Goal: Communication & Community: Share content

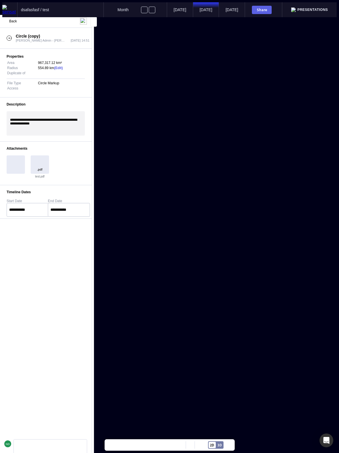
click at [68, 128] on p "**********" at bounding box center [45, 123] width 71 height 11
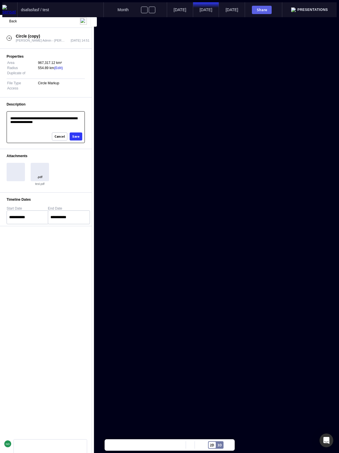
click at [78, 136] on div "Save" at bounding box center [75, 136] width 7 height 3
click at [70, 127] on p "**********" at bounding box center [45, 122] width 70 height 11
click at [75, 135] on div "Save" at bounding box center [75, 136] width 7 height 3
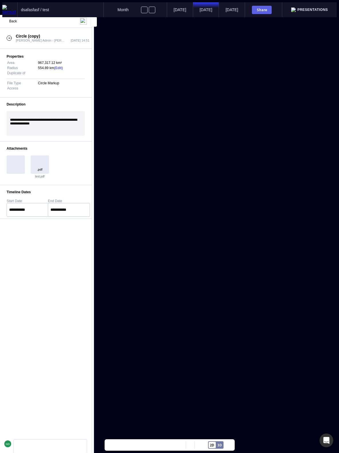
click at [63, 129] on p "**********" at bounding box center [45, 123] width 71 height 11
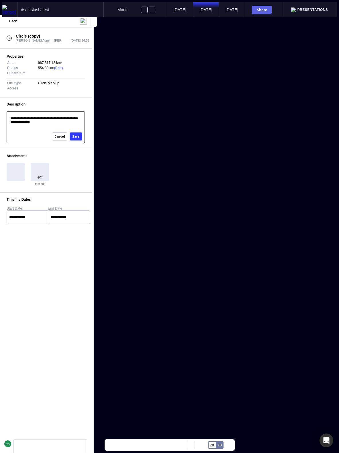
click at [73, 138] on button "Save" at bounding box center [76, 136] width 13 height 8
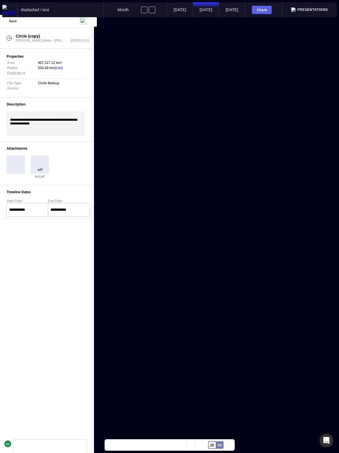
click at [52, 133] on div "**********" at bounding box center [46, 123] width 78 height 24
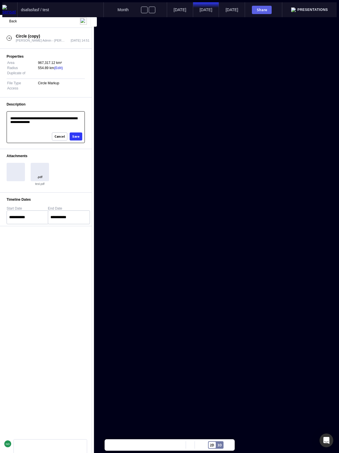
click at [77, 136] on div "Save" at bounding box center [75, 136] width 7 height 3
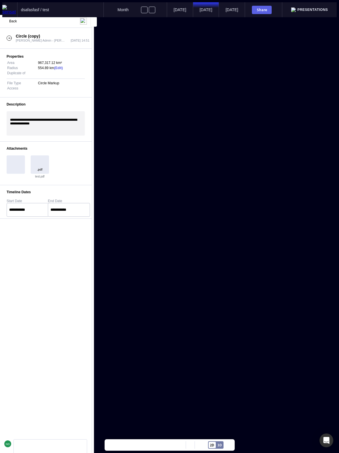
click at [59, 131] on div "**********" at bounding box center [46, 123] width 78 height 24
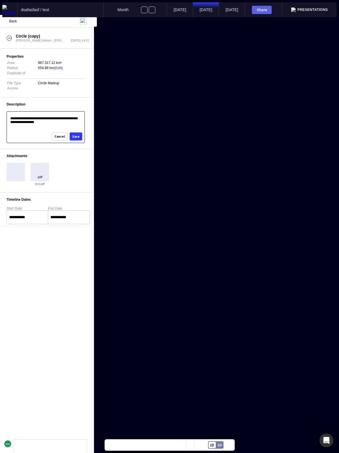
click at [77, 135] on div "Save" at bounding box center [75, 136] width 7 height 3
click at [57, 134] on form "**********" at bounding box center [46, 127] width 78 height 32
click at [75, 136] on div "Save" at bounding box center [75, 136] width 7 height 3
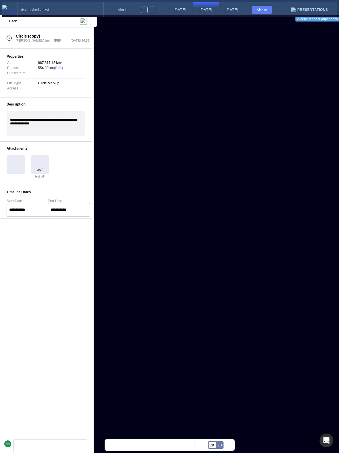
click at [321, 12] on div "Presentations" at bounding box center [309, 9] width 54 height 15
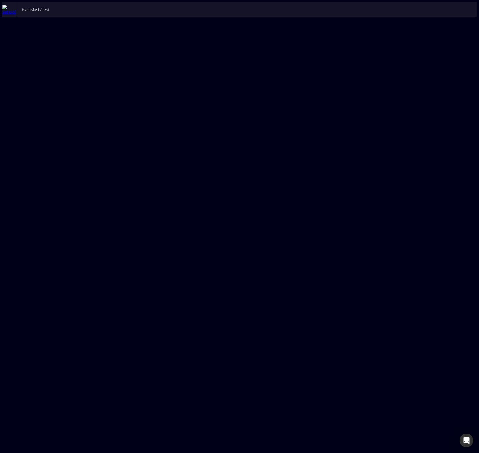
click at [7, 10] on img at bounding box center [9, 10] width 15 height 10
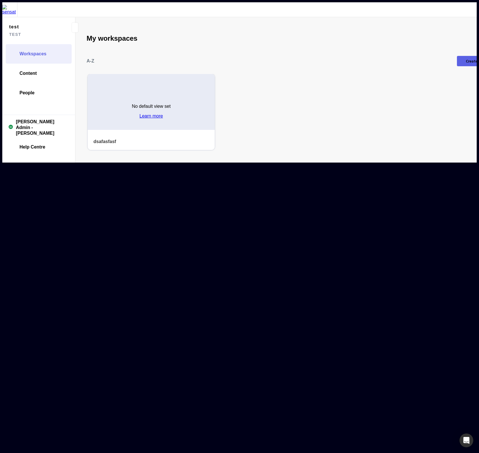
click at [132, 99] on div "No default view set Learn more" at bounding box center [151, 108] width 39 height 19
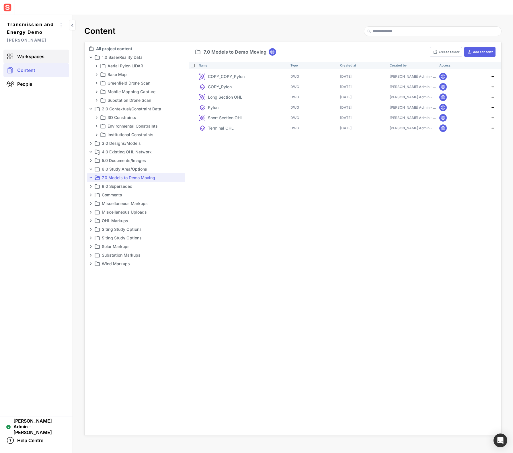
click at [40, 56] on span "Workspaces" at bounding box center [30, 57] width 27 height 6
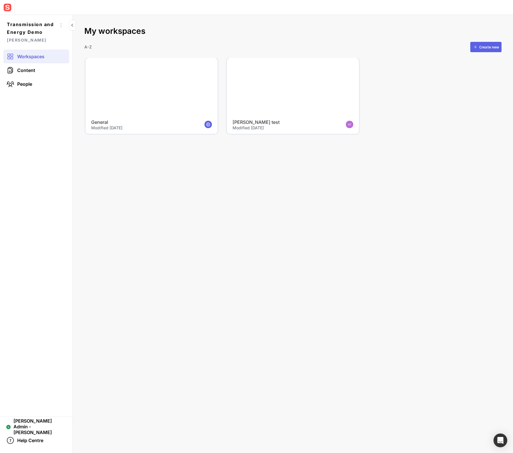
click at [125, 87] on div at bounding box center [151, 87] width 132 height 59
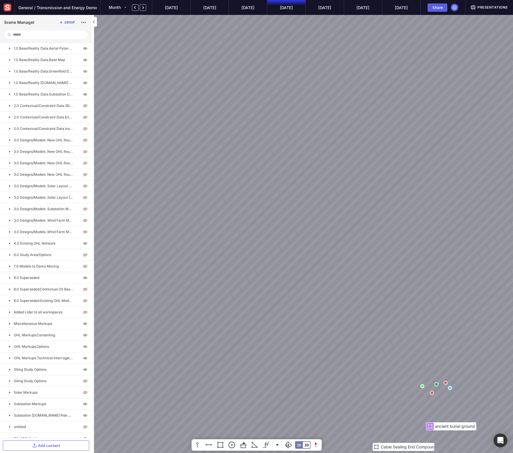
click at [501, 8] on span "Presentations" at bounding box center [492, 7] width 30 height 5
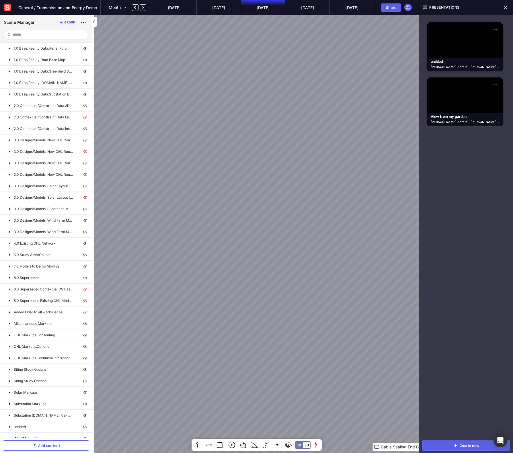
click at [509, 8] on mapp-icon at bounding box center [505, 7] width 8 height 8
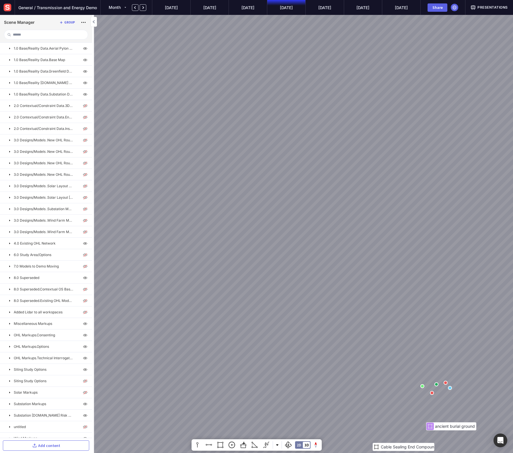
click at [499, 6] on span "Presentations" at bounding box center [492, 7] width 30 height 5
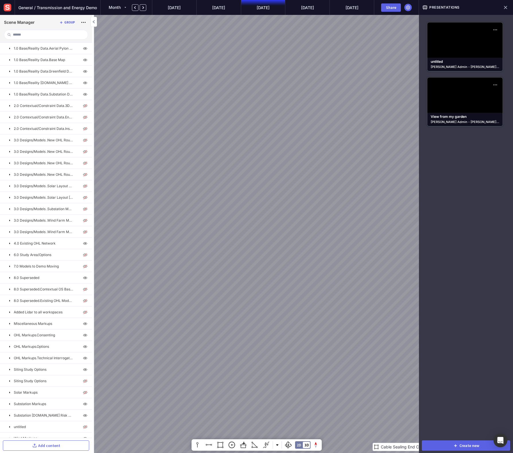
click at [508, 7] on mapp-icon at bounding box center [505, 7] width 8 height 8
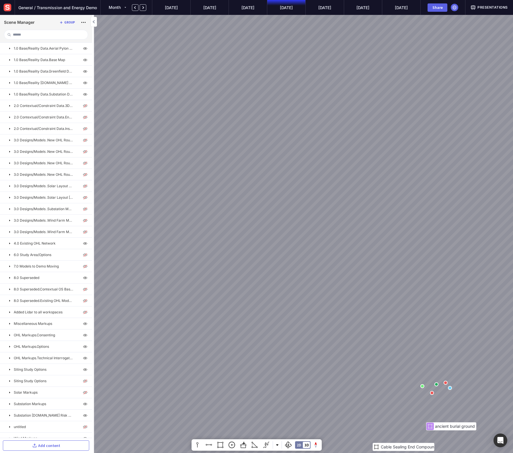
click at [495, 5] on span "Presentations" at bounding box center [492, 7] width 30 height 5
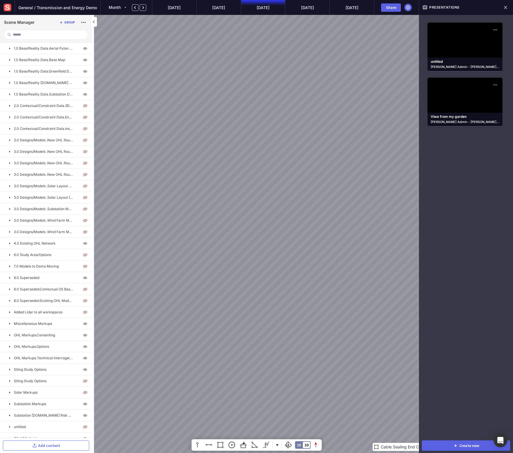
click at [504, 7] on mapp-icon at bounding box center [505, 7] width 8 height 8
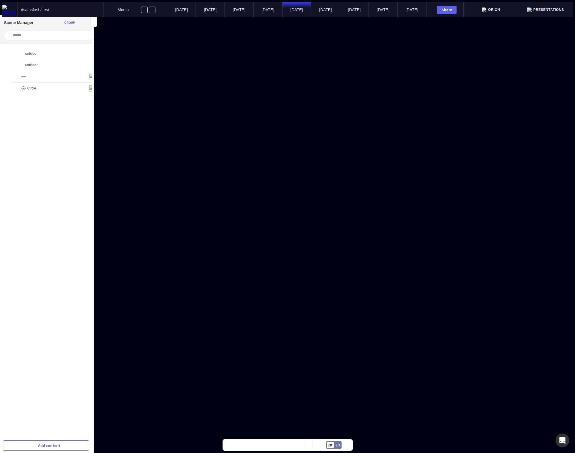
click at [446, 8] on div "Share" at bounding box center [445, 9] width 38 height 15
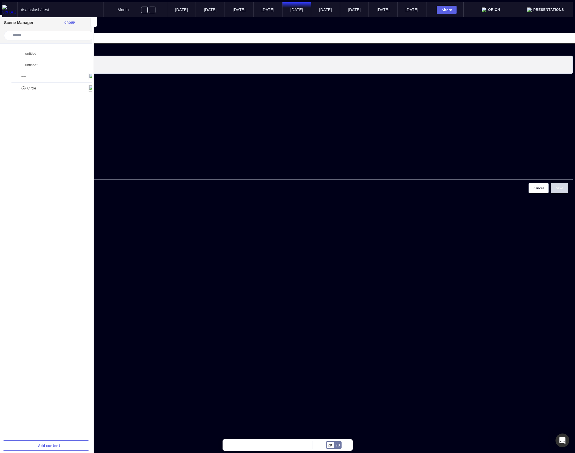
click at [309, 43] on input at bounding box center [293, 38] width 564 height 10
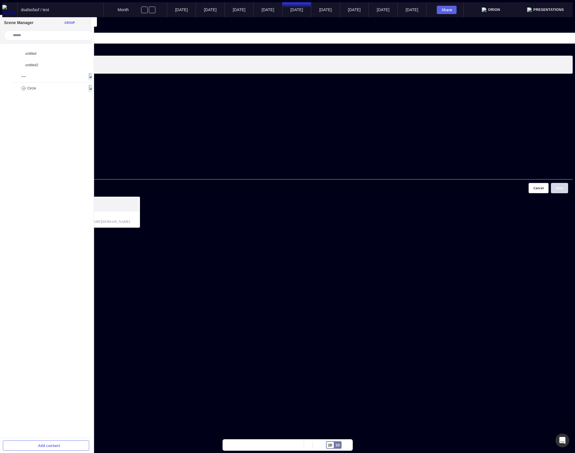
click at [138, 203] on div "Everyone" at bounding box center [76, 205] width 122 height 4
click at [479, 190] on div "Save" at bounding box center [559, 187] width 7 height 3
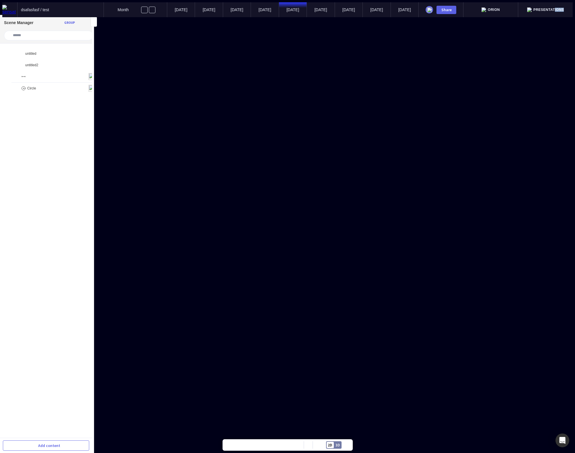
click at [559, 10] on div "Presentations" at bounding box center [545, 9] width 54 height 15
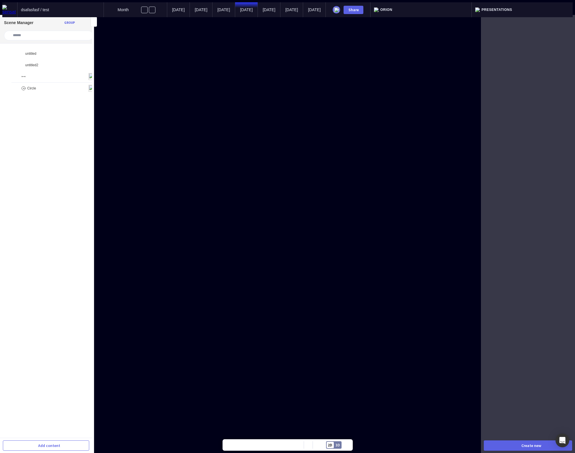
click at [565, 9] on mapp-icon at bounding box center [565, 10] width 8 height 8
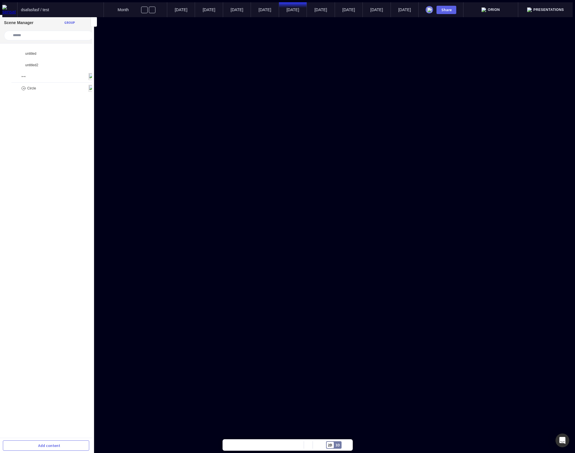
click at [561, 9] on span "Presentations" at bounding box center [548, 10] width 31 height 4
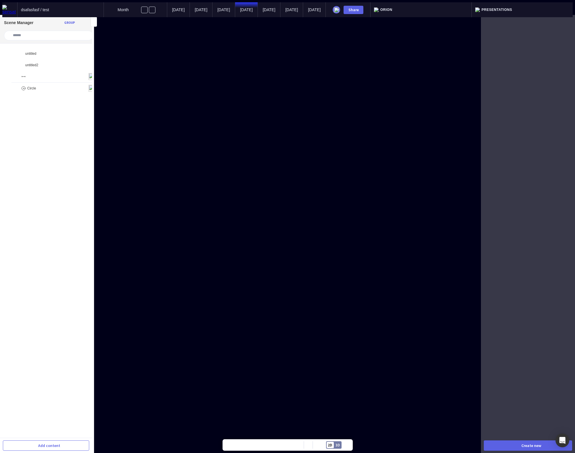
click at [446, 9] on div "Orion" at bounding box center [420, 9] width 101 height 15
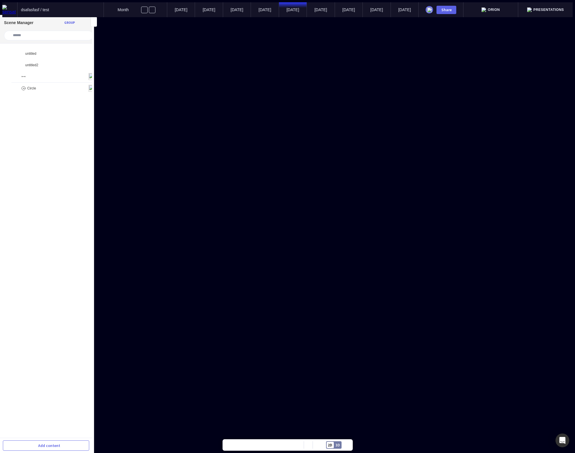
click at [548, 8] on span "Presentations" at bounding box center [548, 10] width 31 height 4
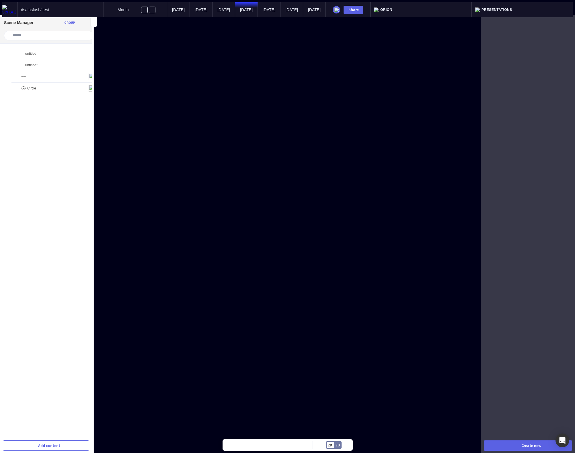
click at [423, 2] on div "Orion" at bounding box center [420, 9] width 101 height 15
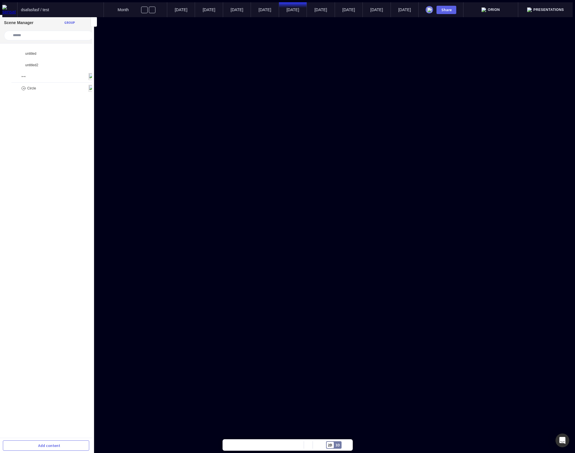
click at [500, 8] on span "Orion" at bounding box center [494, 10] width 12 height 4
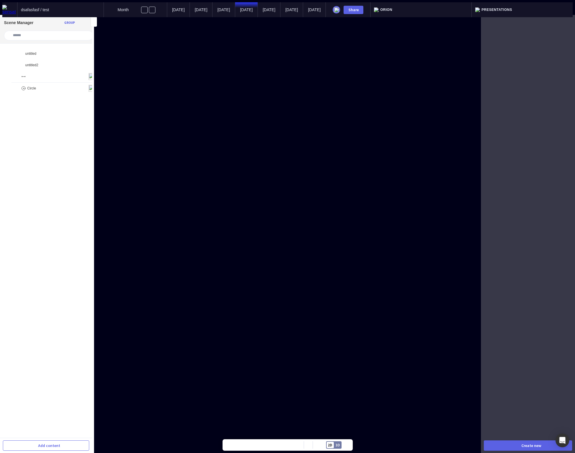
click at [457, 8] on div "Orion" at bounding box center [420, 9] width 101 height 15
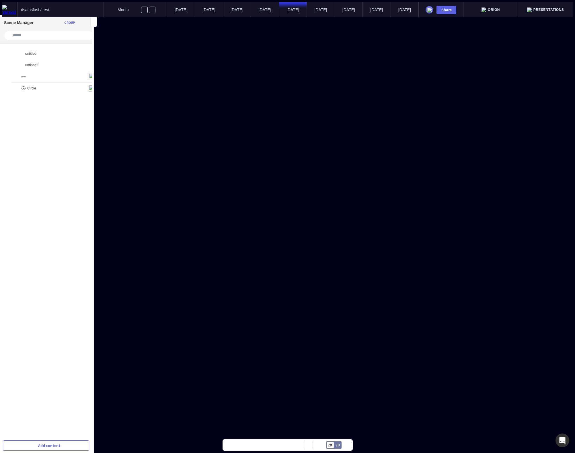
click at [558, 10] on div "Presentations" at bounding box center [545, 9] width 54 height 15
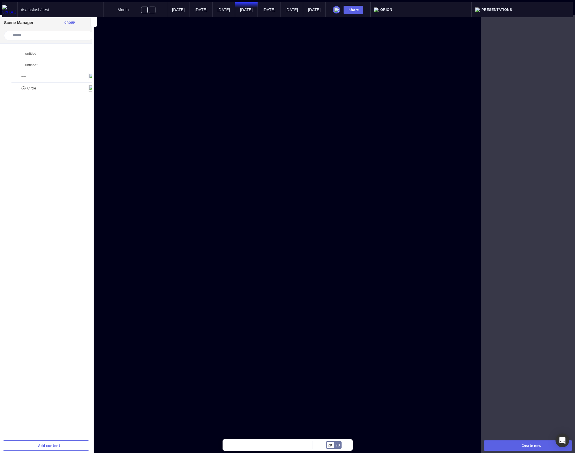
click at [460, 8] on div "Orion" at bounding box center [420, 9] width 101 height 15
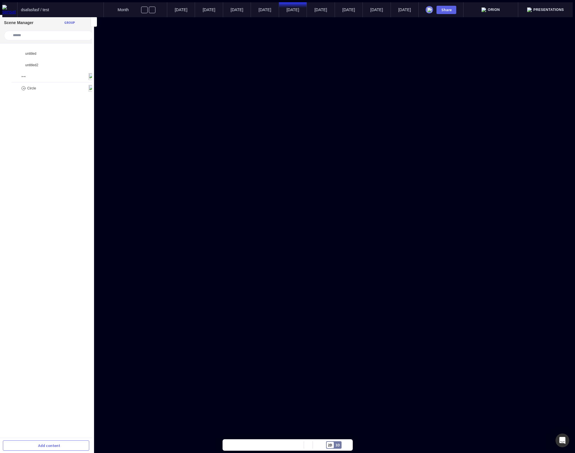
click at [542, 4] on div "Presentations" at bounding box center [545, 9] width 54 height 15
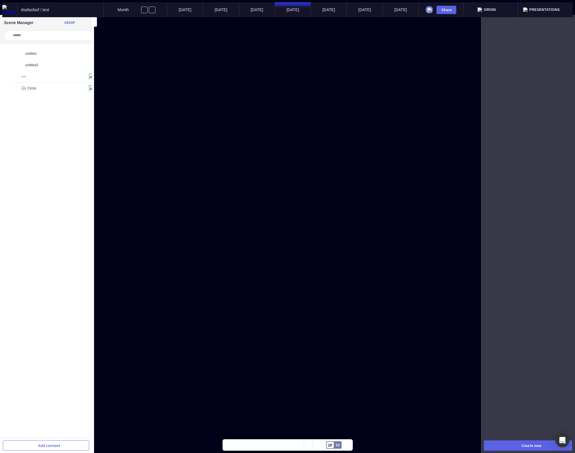
click at [496, 8] on span "Orion" at bounding box center [490, 10] width 12 height 4
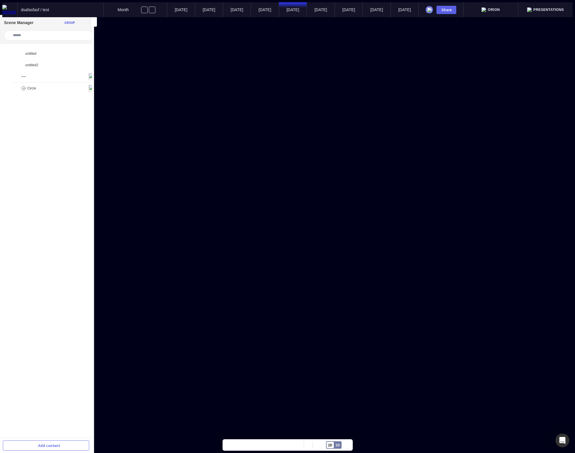
click at [555, 2] on div "Presentations" at bounding box center [545, 9] width 54 height 15
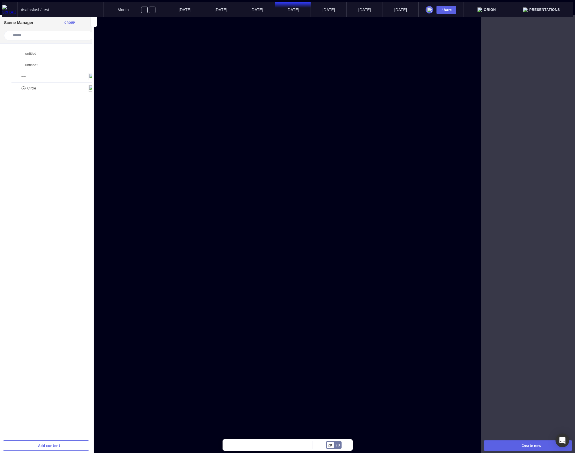
click at [518, 5] on div "Orion" at bounding box center [490, 9] width 55 height 15
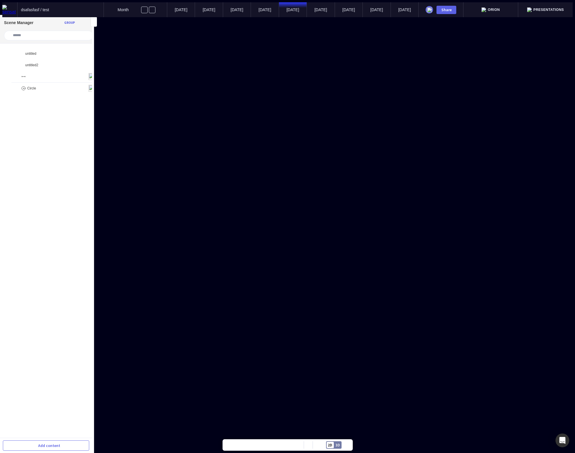
click at [544, 9] on span "Presentations" at bounding box center [548, 10] width 31 height 4
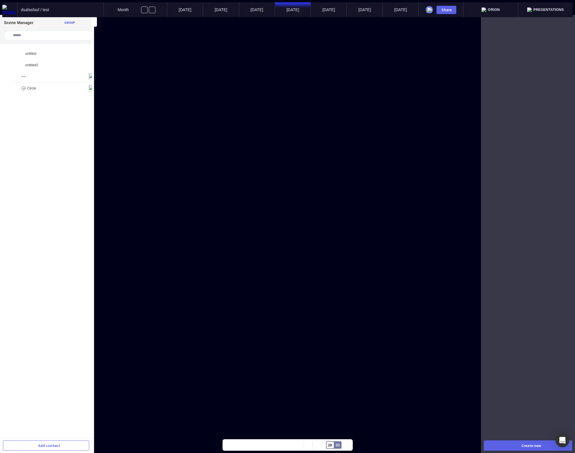
click at [515, 6] on div "Orion" at bounding box center [490, 9] width 55 height 15
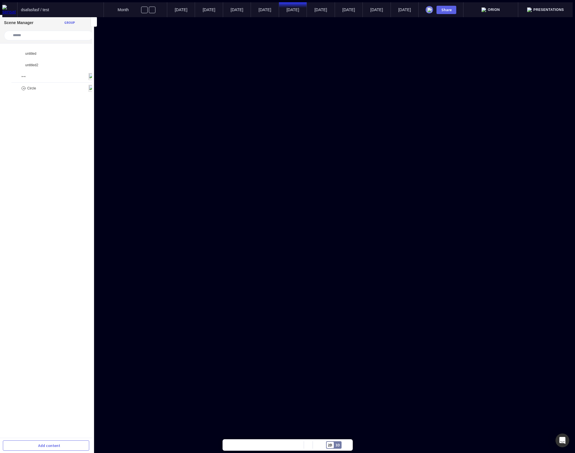
click at [538, 8] on div "Presentations" at bounding box center [545, 9] width 37 height 5
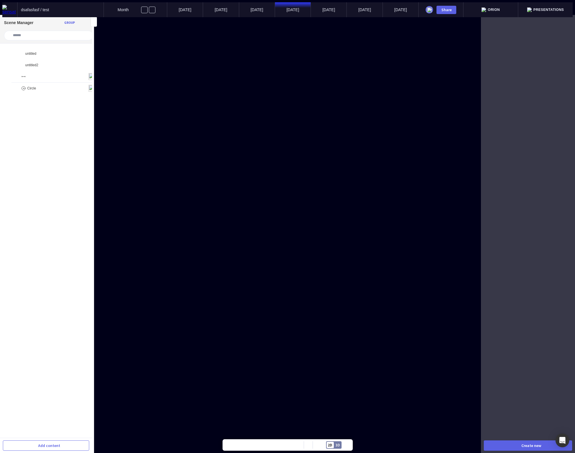
click at [500, 8] on span "Orion" at bounding box center [494, 10] width 12 height 4
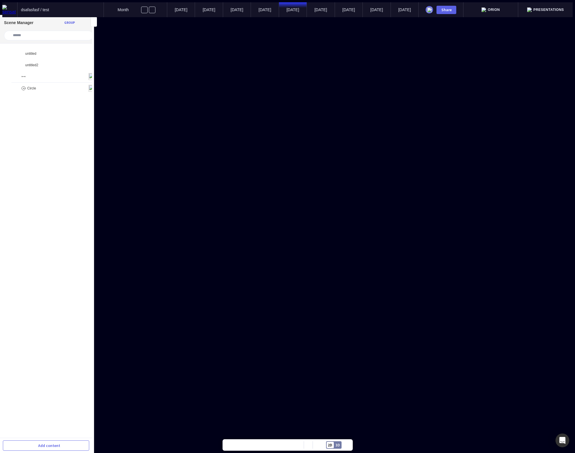
click at [540, 9] on span "Presentations" at bounding box center [548, 10] width 31 height 4
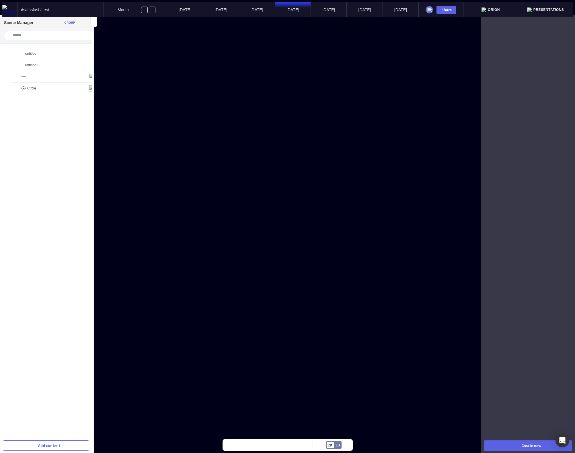
click at [500, 8] on span "Orion" at bounding box center [494, 10] width 12 height 4
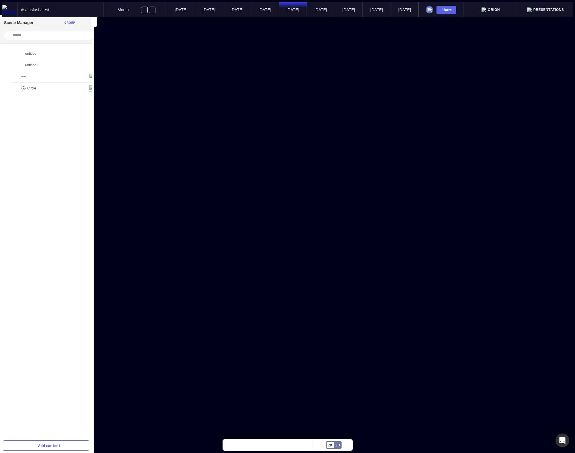
click at [531, 9] on div "Presentations" at bounding box center [545, 9] width 54 height 15
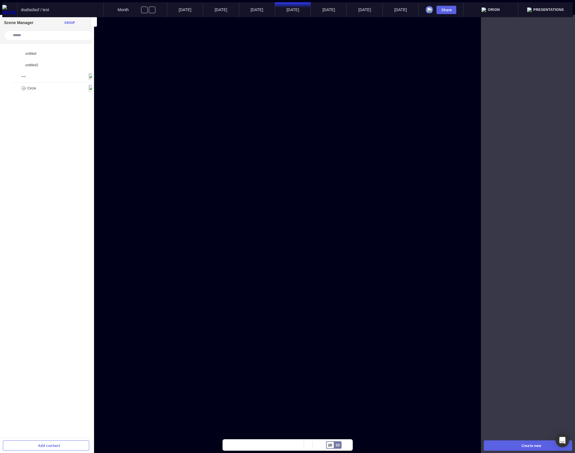
click at [500, 8] on span "Orion" at bounding box center [494, 10] width 12 height 4
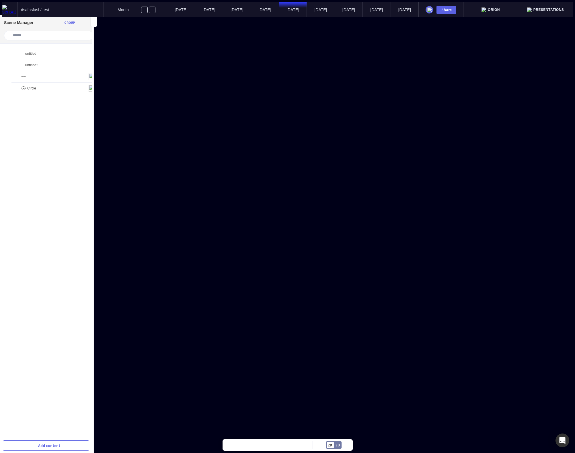
click at [540, 8] on span "Presentations" at bounding box center [548, 10] width 31 height 4
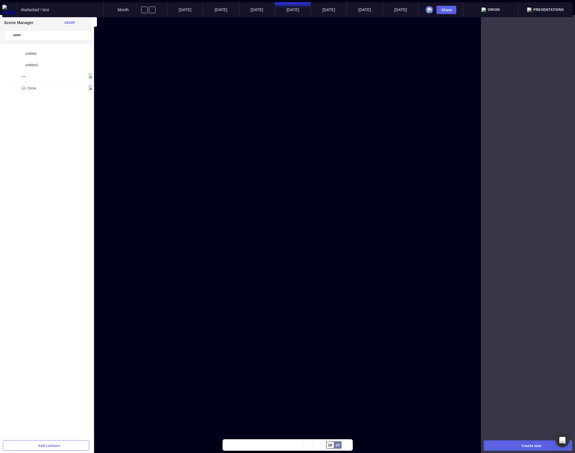
click at [486, 7] on img at bounding box center [483, 9] width 5 height 5
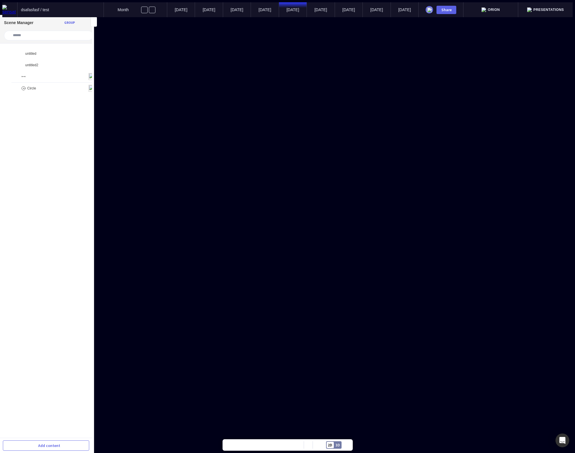
click at [531, 7] on img at bounding box center [529, 9] width 5 height 5
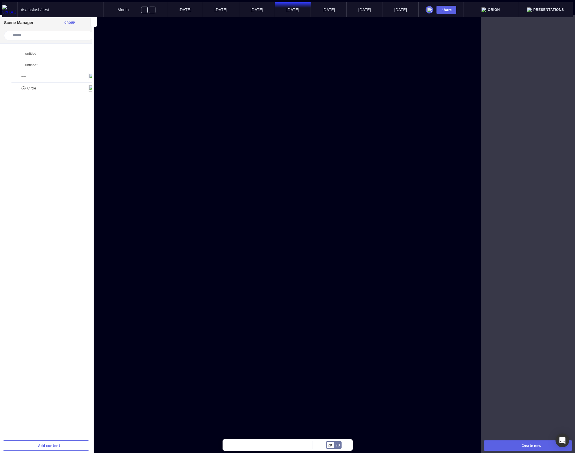
click at [499, 7] on div "Orion" at bounding box center [490, 9] width 18 height 5
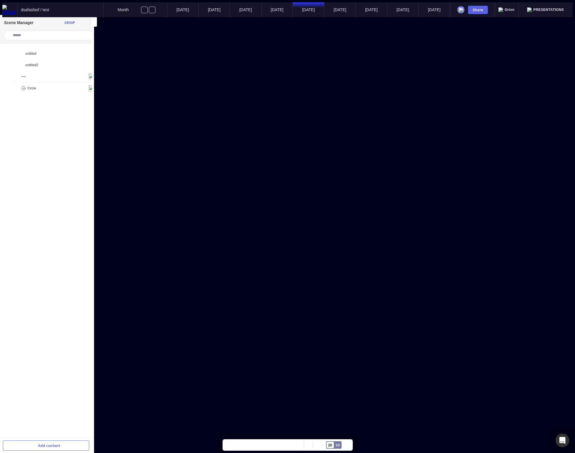
click at [513, 10] on div "Orion" at bounding box center [506, 9] width 16 height 5
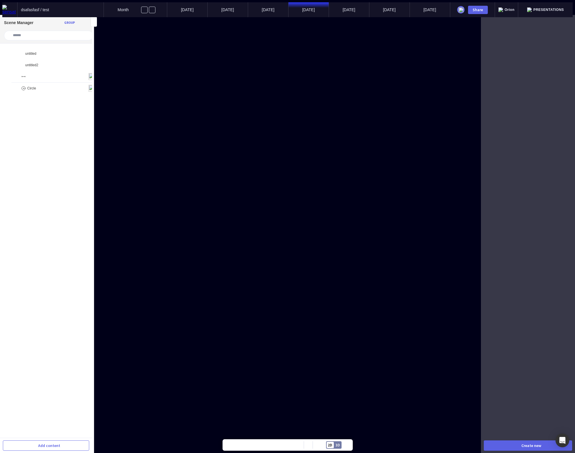
click at [550, 10] on div "Presentations" at bounding box center [545, 9] width 54 height 15
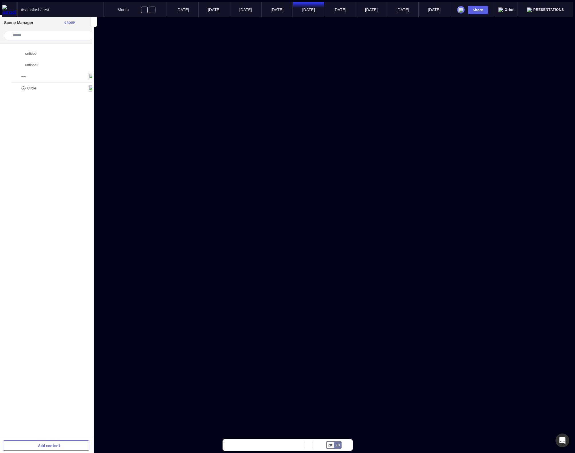
click at [516, 11] on div "Orion" at bounding box center [507, 9] width 24 height 15
click at [515, 9] on span "Orion" at bounding box center [510, 10] width 10 height 4
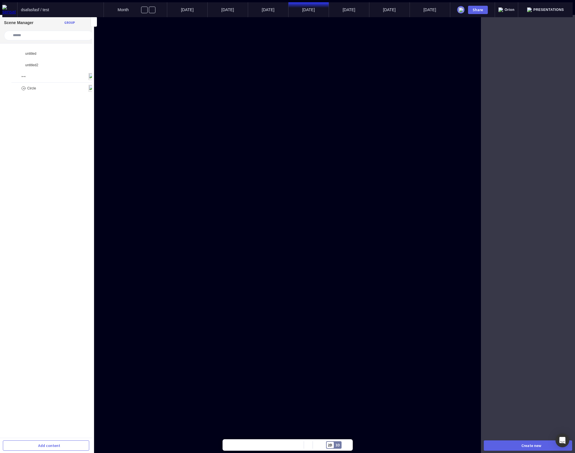
click at [536, 10] on div "Presentations" at bounding box center [545, 9] width 54 height 15
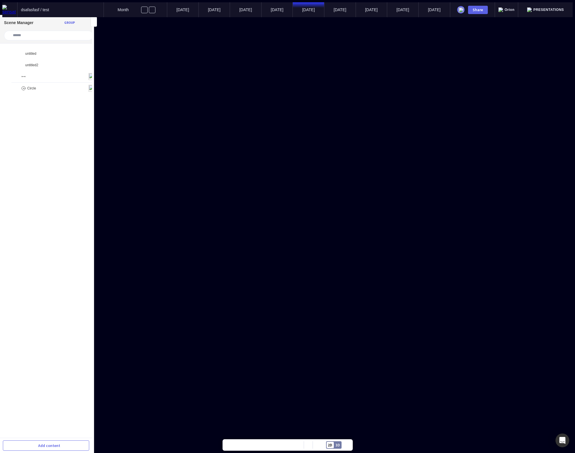
click at [518, 9] on div "Orion" at bounding box center [507, 9] width 24 height 15
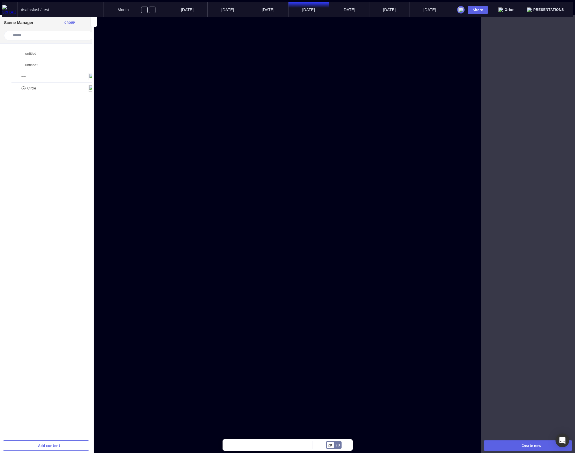
click at [531, 10] on img at bounding box center [529, 9] width 5 height 5
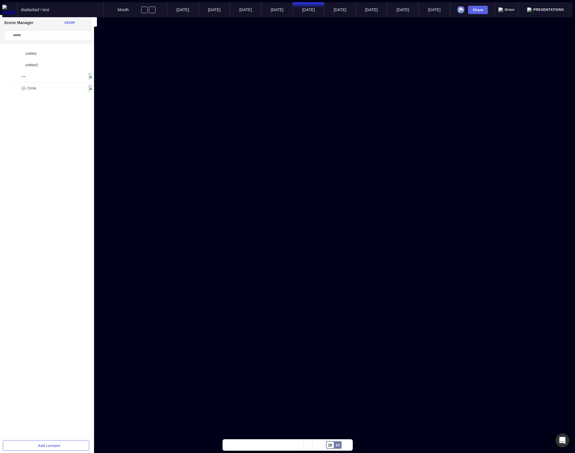
click at [515, 9] on span "Orion" at bounding box center [510, 10] width 10 height 4
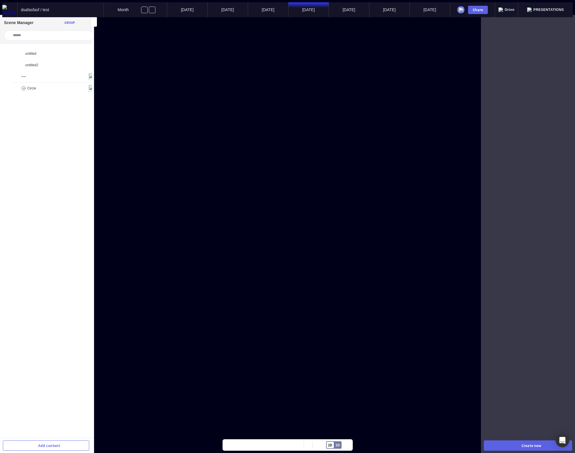
drag, startPoint x: 547, startPoint y: 9, endPoint x: 540, endPoint y: 9, distance: 6.3
click at [547, 9] on span "Presentations" at bounding box center [548, 10] width 31 height 4
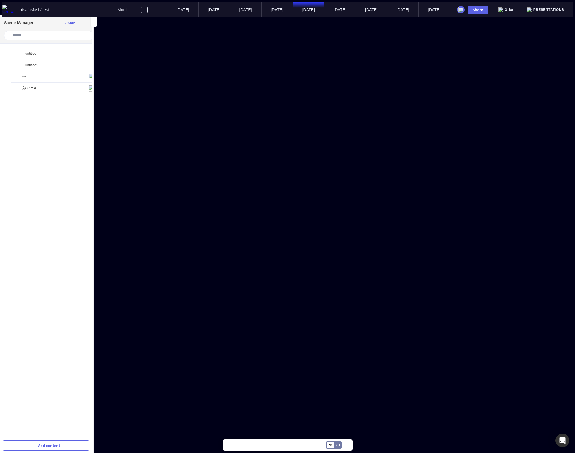
click at [515, 9] on span "Orion" at bounding box center [510, 10] width 10 height 4
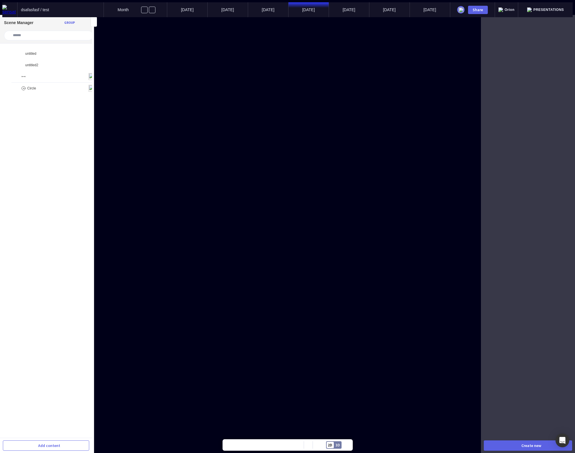
click at [543, 8] on span "Presentations" at bounding box center [548, 10] width 31 height 4
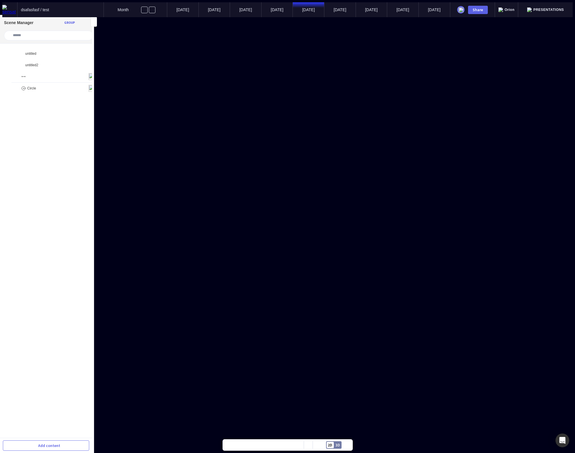
click at [515, 8] on span "Orion" at bounding box center [510, 10] width 10 height 4
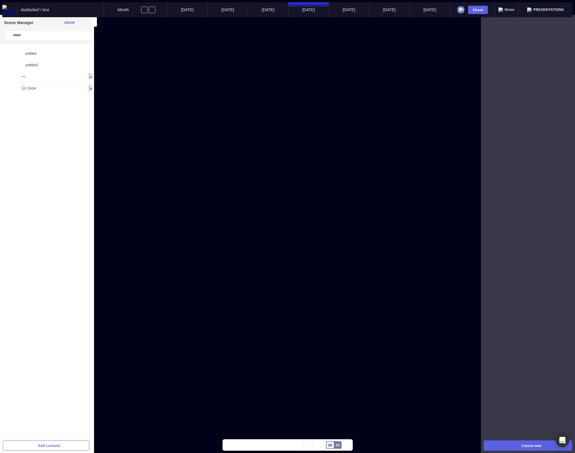
click at [543, 8] on span "Presentations" at bounding box center [548, 10] width 31 height 4
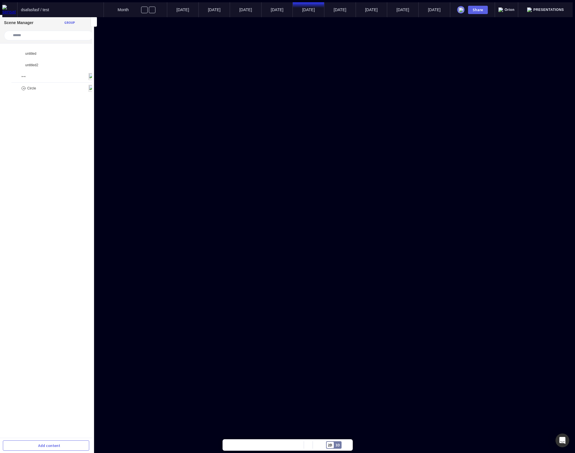
click at [515, 8] on span "Orion" at bounding box center [510, 10] width 10 height 4
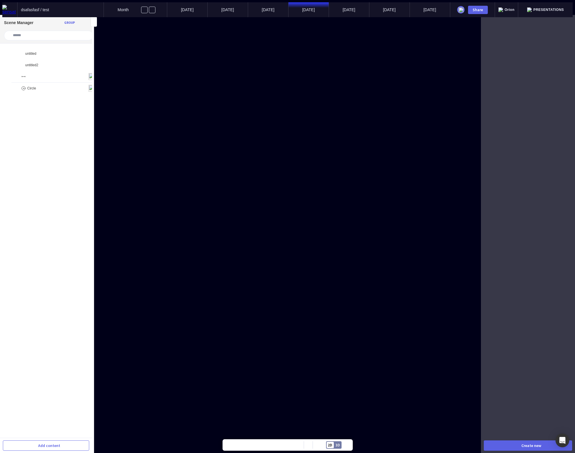
click at [540, 8] on span "Presentations" at bounding box center [548, 10] width 31 height 4
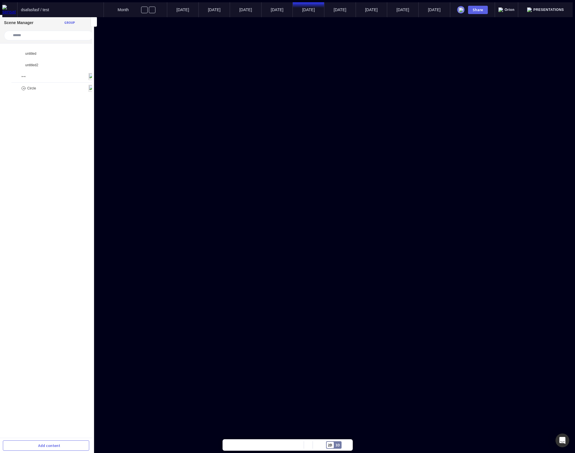
click at [503, 7] on img at bounding box center [500, 9] width 5 height 5
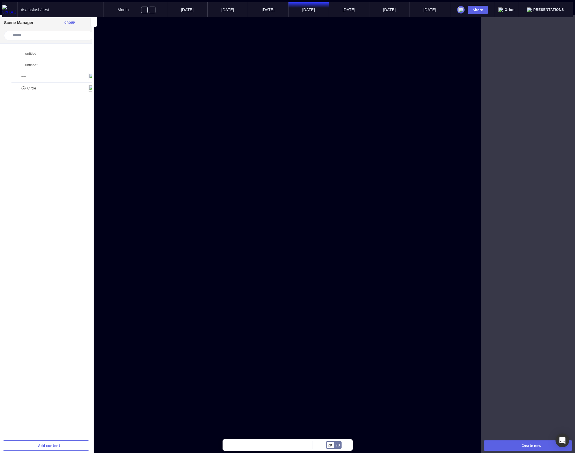
click at [543, 8] on span "Presentations" at bounding box center [548, 10] width 31 height 4
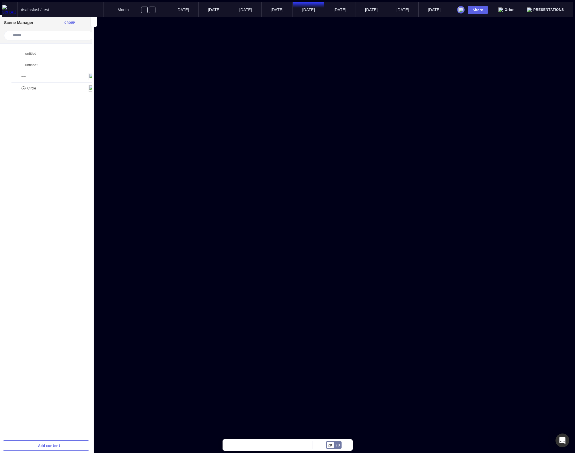
click at [515, 8] on span "Orion" at bounding box center [510, 10] width 10 height 4
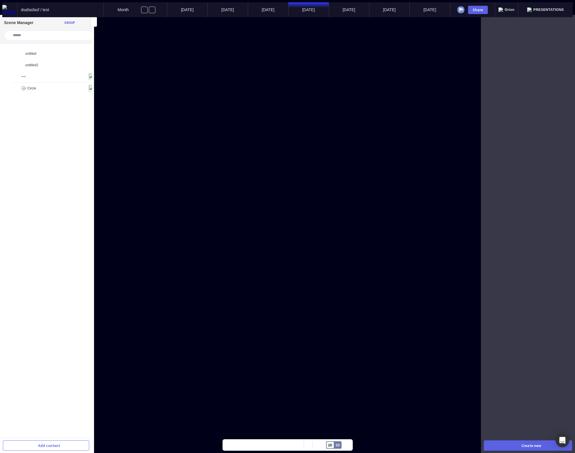
click at [540, 8] on span "Presentations" at bounding box center [548, 10] width 31 height 4
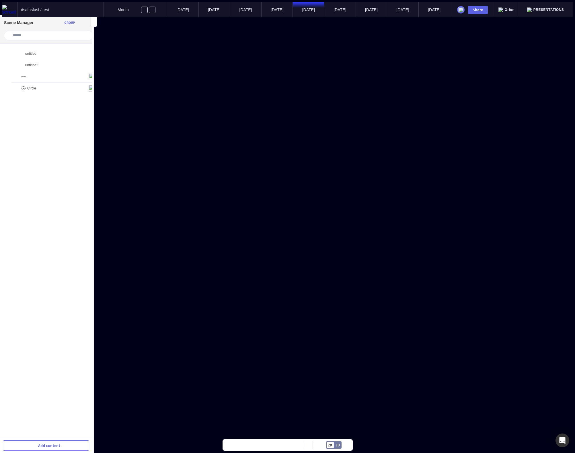
click at [552, 8] on span "Presentations" at bounding box center [548, 10] width 31 height 4
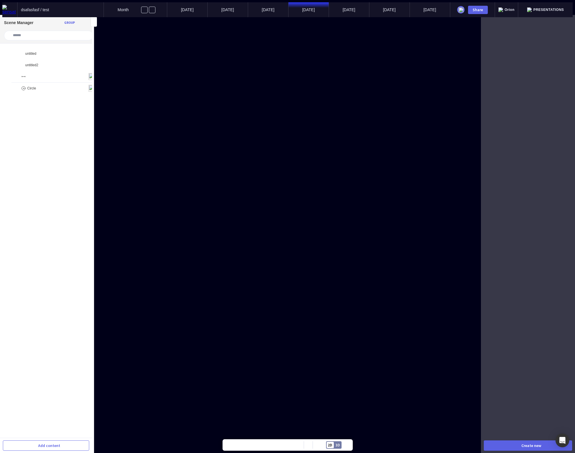
click at [515, 8] on span "Orion" at bounding box center [510, 10] width 10 height 4
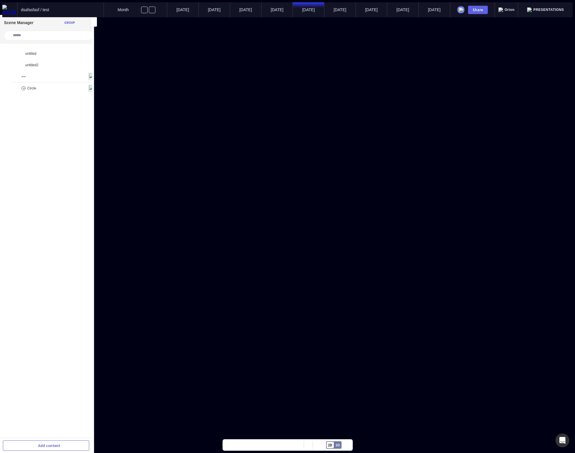
click at [544, 9] on span "Presentations" at bounding box center [548, 10] width 31 height 4
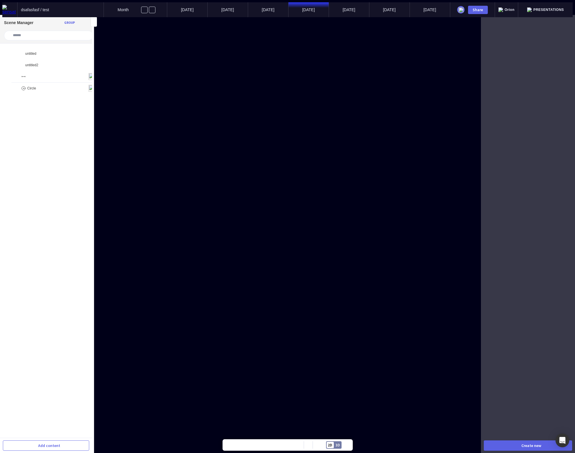
click at [515, 8] on span "Orion" at bounding box center [510, 10] width 10 height 4
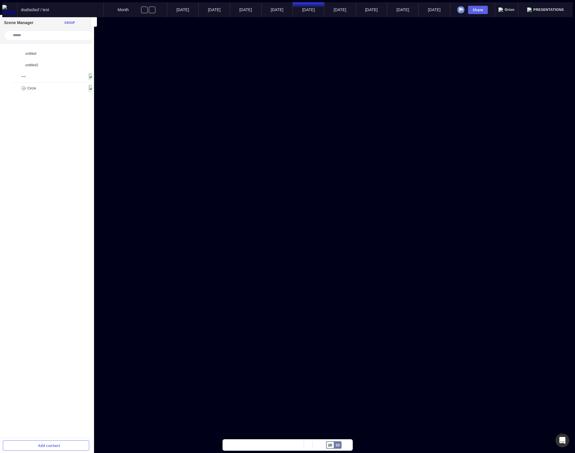
click at [539, 9] on div "Presentations" at bounding box center [545, 9] width 37 height 5
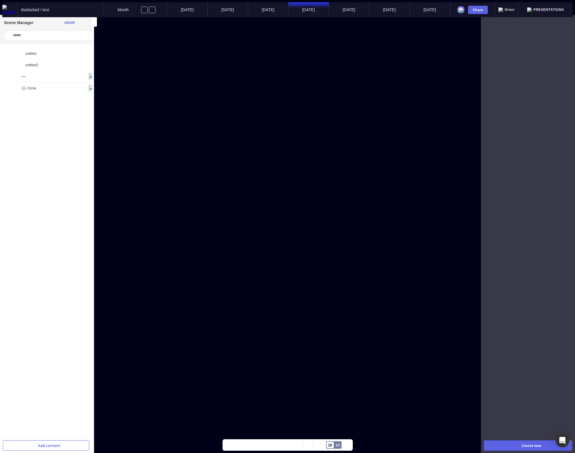
click at [515, 9] on span "Orion" at bounding box center [510, 10] width 10 height 4
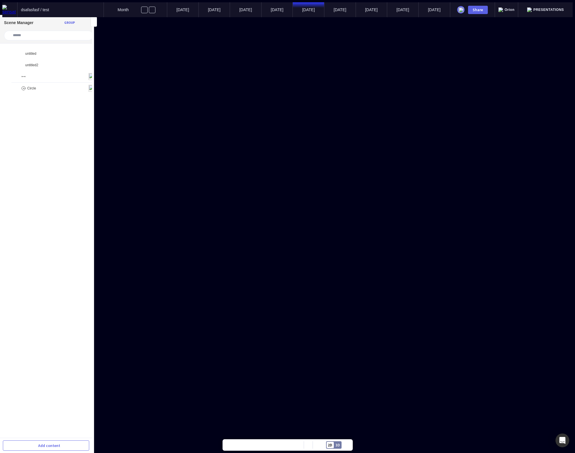
click at [544, 10] on div "Presentations" at bounding box center [545, 9] width 54 height 15
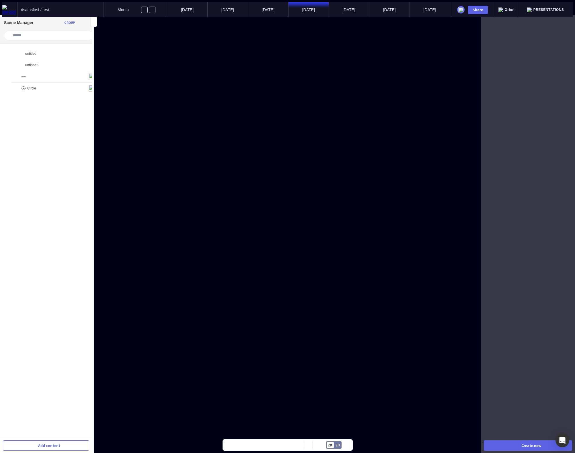
click at [515, 9] on span "Orion" at bounding box center [510, 10] width 10 height 4
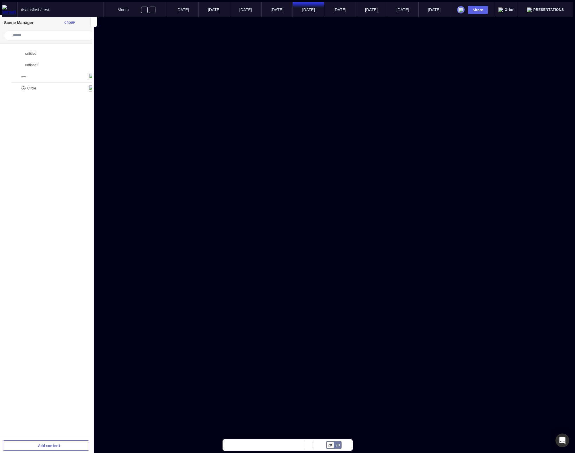
click at [546, 8] on span "Presentations" at bounding box center [548, 10] width 31 height 4
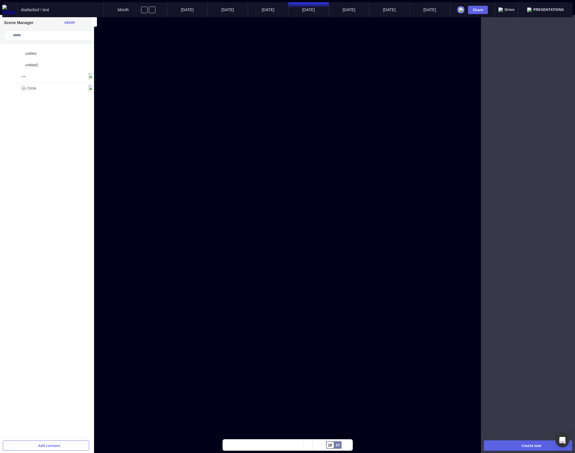
click at [515, 8] on span "Orion" at bounding box center [510, 10] width 10 height 4
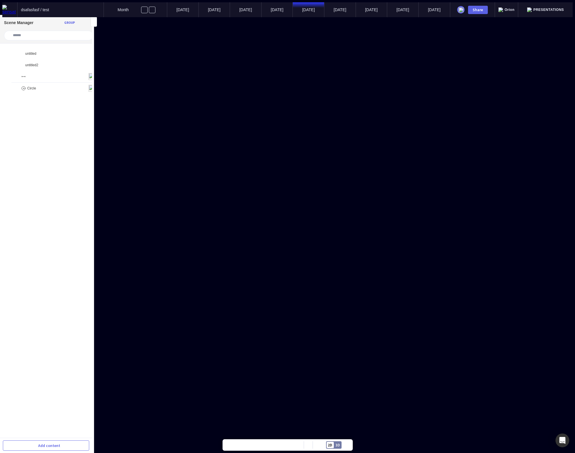
click at [547, 9] on span "Presentations" at bounding box center [548, 10] width 31 height 4
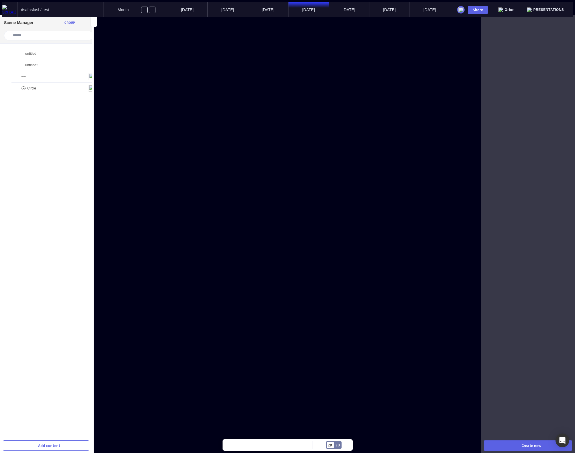
click at [515, 8] on span "Orion" at bounding box center [510, 10] width 10 height 4
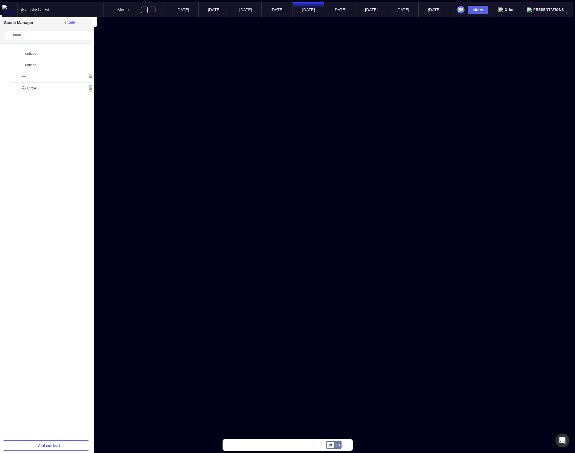
click at [548, 8] on span "Presentations" at bounding box center [548, 10] width 31 height 4
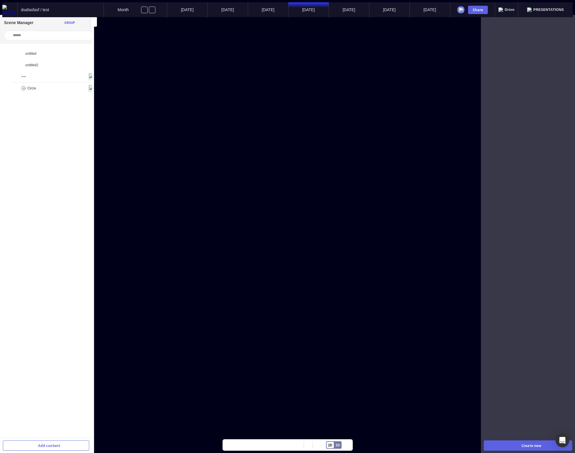
click at [515, 8] on span "Orion" at bounding box center [510, 10] width 10 height 4
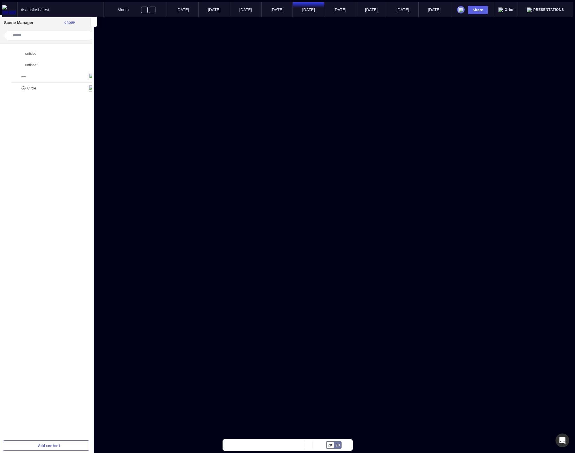
click at [547, 9] on span "Presentations" at bounding box center [548, 10] width 31 height 4
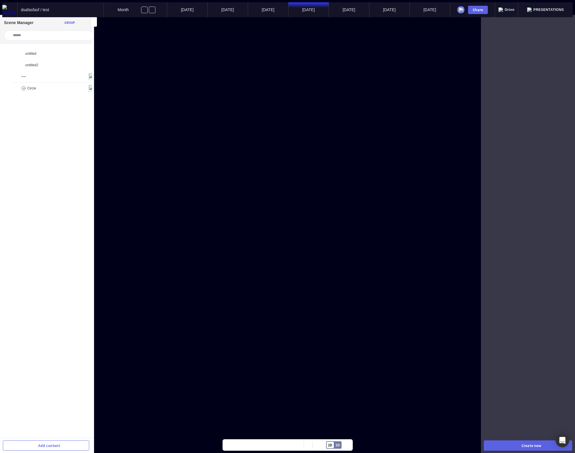
click at [515, 8] on span "Orion" at bounding box center [510, 10] width 10 height 4
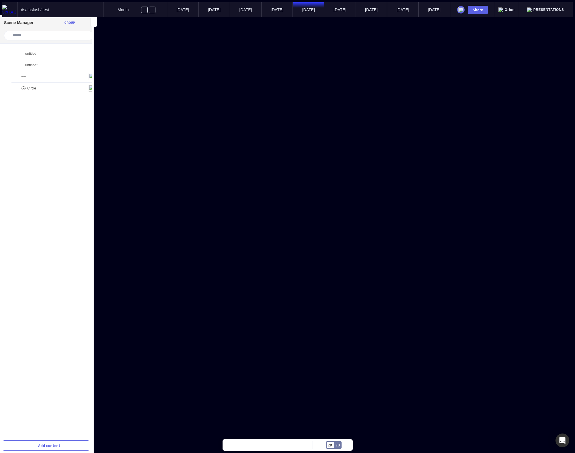
click at [546, 8] on span "Presentations" at bounding box center [548, 10] width 31 height 4
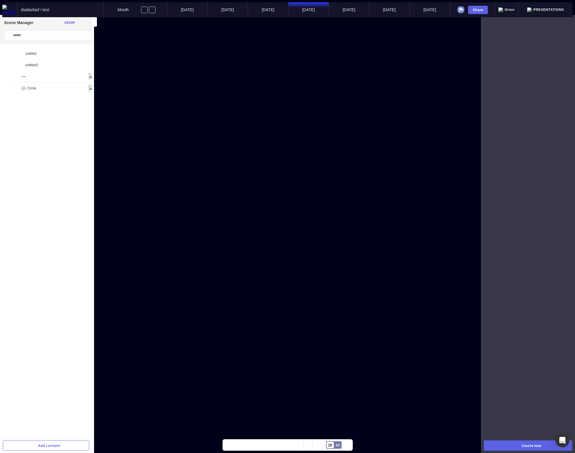
click at [515, 8] on span "Orion" at bounding box center [510, 10] width 10 height 4
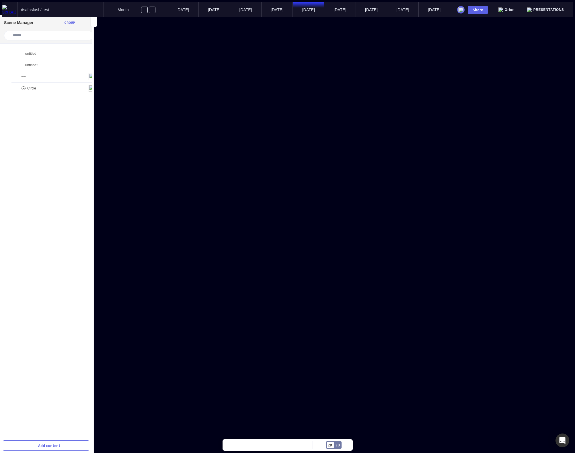
click at [553, 8] on span "Presentations" at bounding box center [548, 10] width 31 height 4
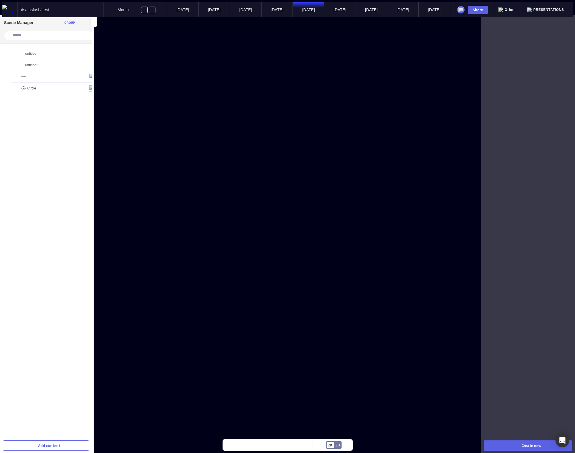
click at [515, 8] on span "Orion" at bounding box center [510, 10] width 10 height 4
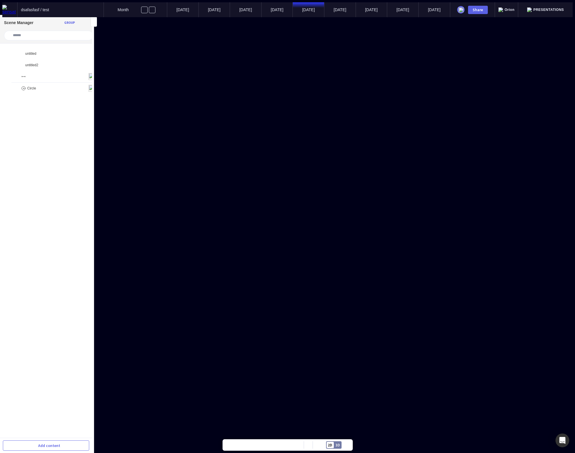
click at [531, 9] on img at bounding box center [529, 9] width 5 height 5
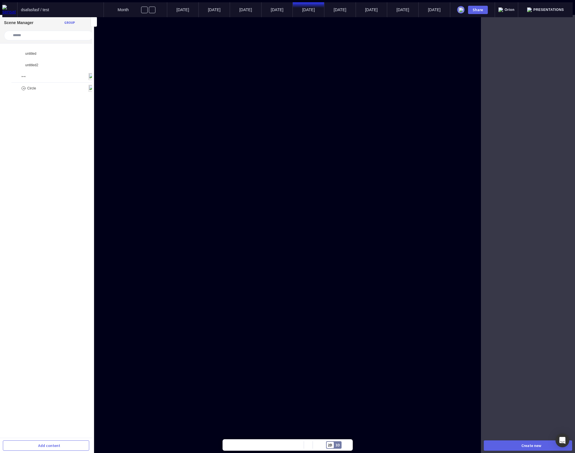
click at [515, 9] on span "Orion" at bounding box center [510, 10] width 10 height 4
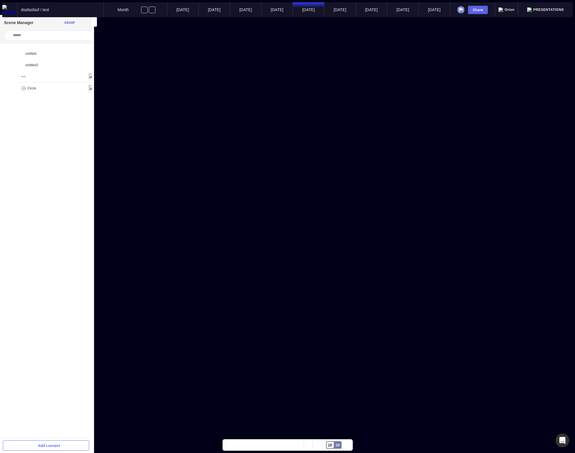
click at [540, 10] on div "Presentations" at bounding box center [545, 9] width 54 height 15
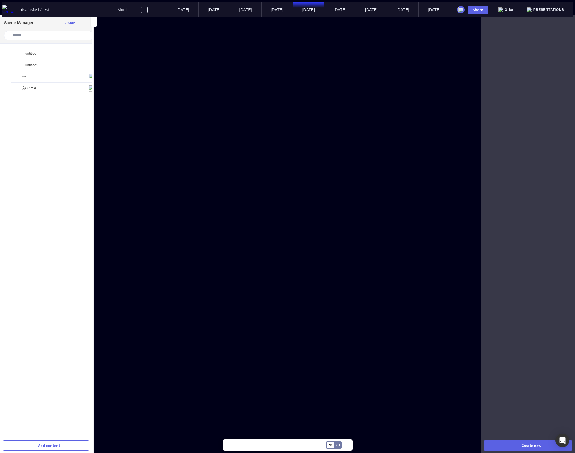
click at [518, 10] on div "Orion" at bounding box center [507, 9] width 24 height 15
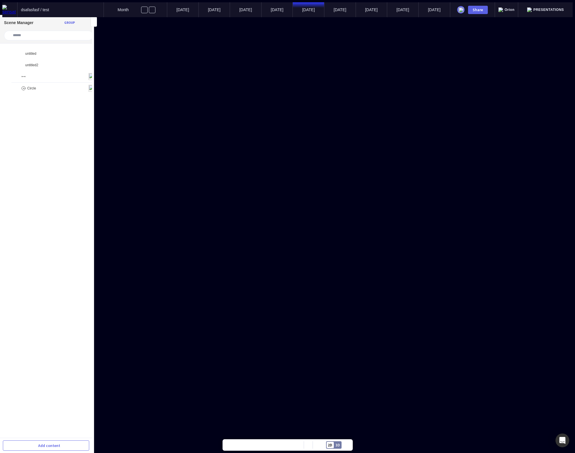
click at [542, 10] on div "Presentations" at bounding box center [545, 9] width 54 height 15
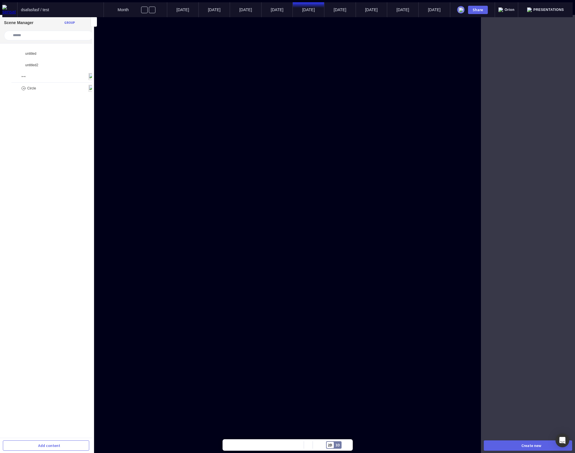
click at [517, 10] on div "Orion" at bounding box center [507, 9] width 24 height 15
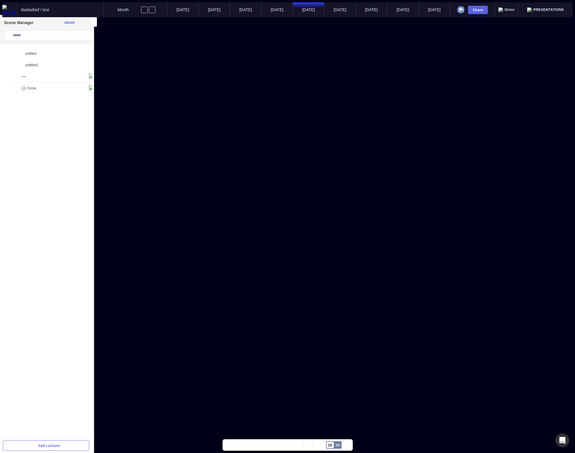
click at [546, 8] on span "Presentations" at bounding box center [548, 10] width 31 height 4
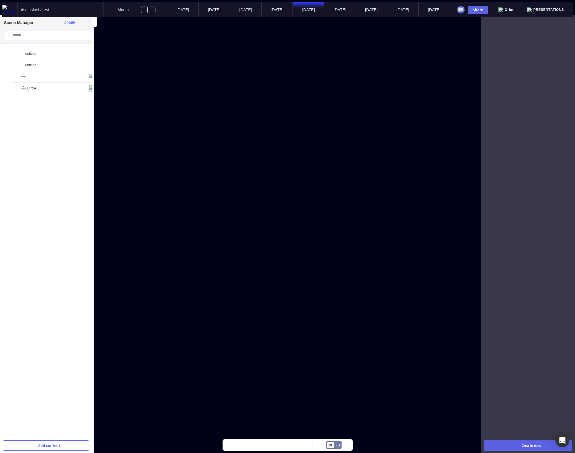
click at [548, 9] on span "Presentations" at bounding box center [548, 10] width 31 height 4
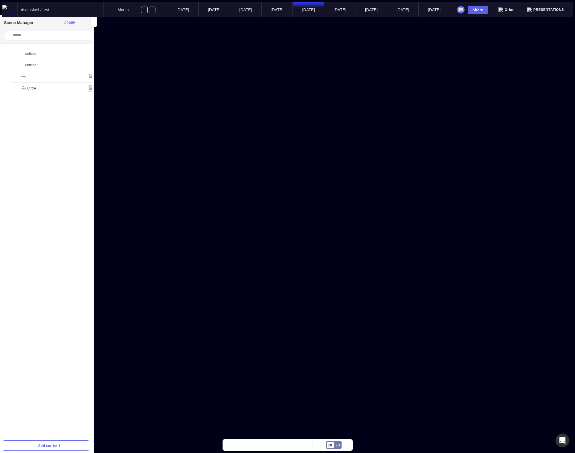
click at [549, 8] on span "Presentations" at bounding box center [548, 10] width 31 height 4
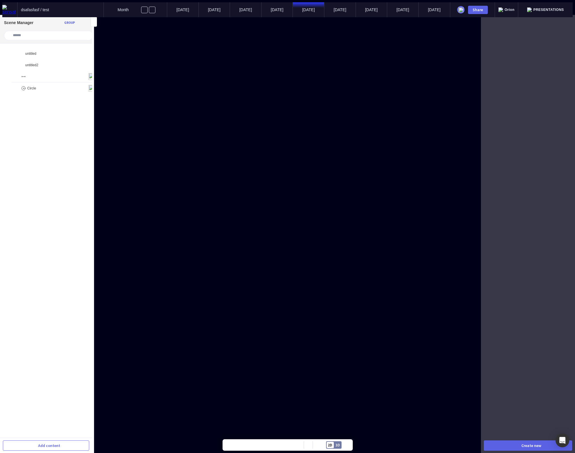
click at [531, 7] on img at bounding box center [529, 9] width 5 height 5
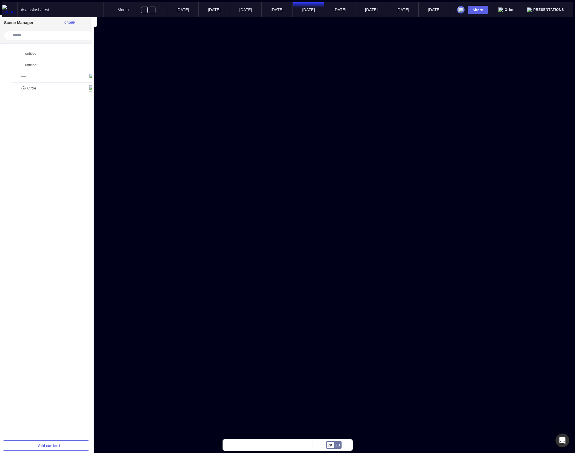
click at [541, 11] on div "Presentations" at bounding box center [545, 9] width 54 height 15
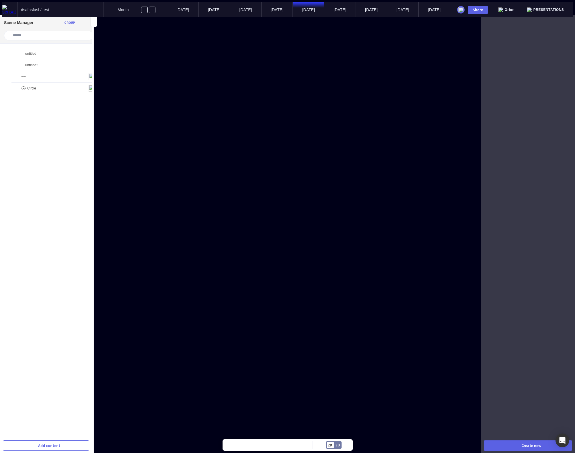
drag, startPoint x: 522, startPoint y: 5, endPoint x: 520, endPoint y: 8, distance: 3.7
click at [515, 8] on span "Orion" at bounding box center [510, 10] width 10 height 4
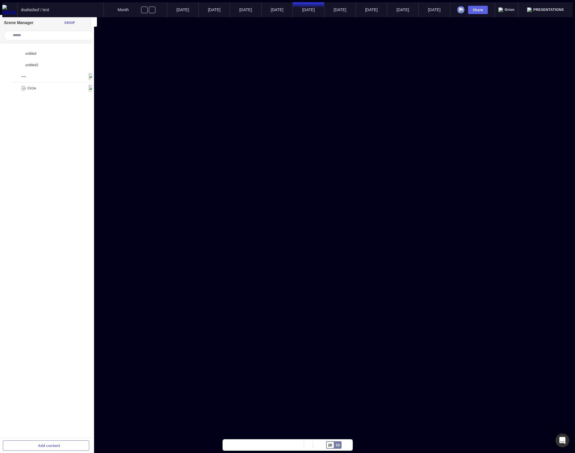
click at [550, 8] on span "Presentations" at bounding box center [548, 10] width 31 height 4
